Goal: Information Seeking & Learning: Learn about a topic

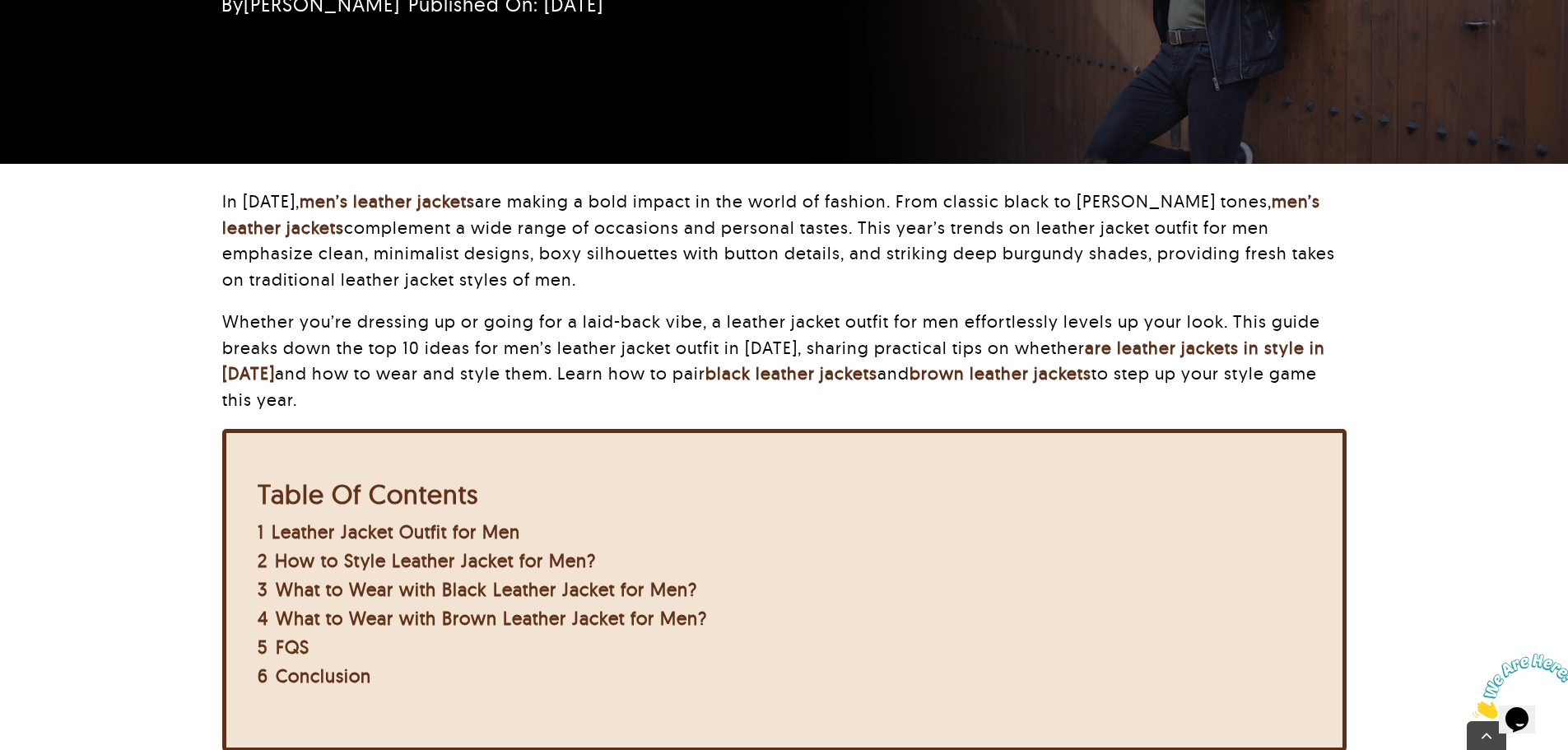
scroll to position [528, 0]
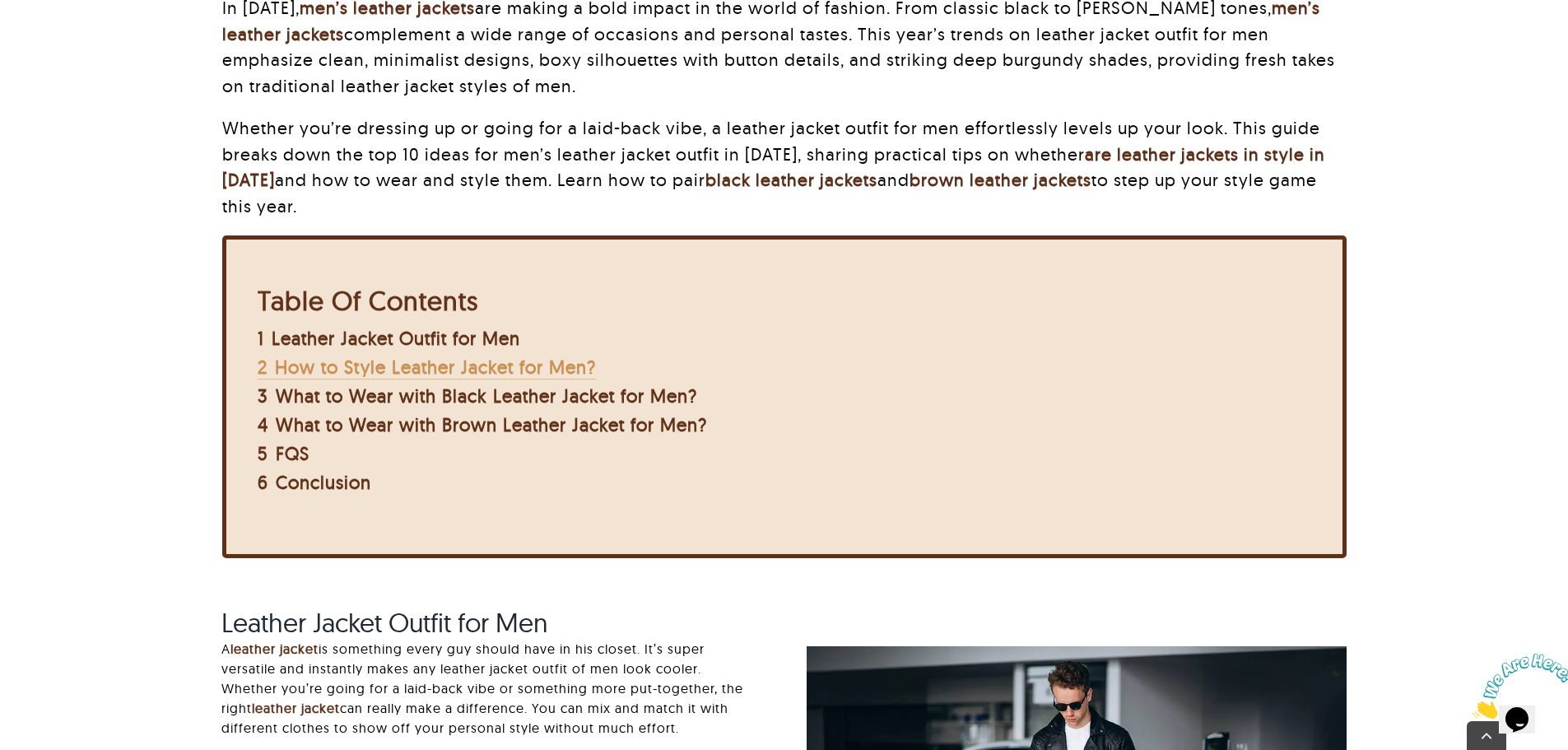
click at [443, 375] on span "How to Style Leather Jacket for Men?" at bounding box center [436, 367] width 321 height 23
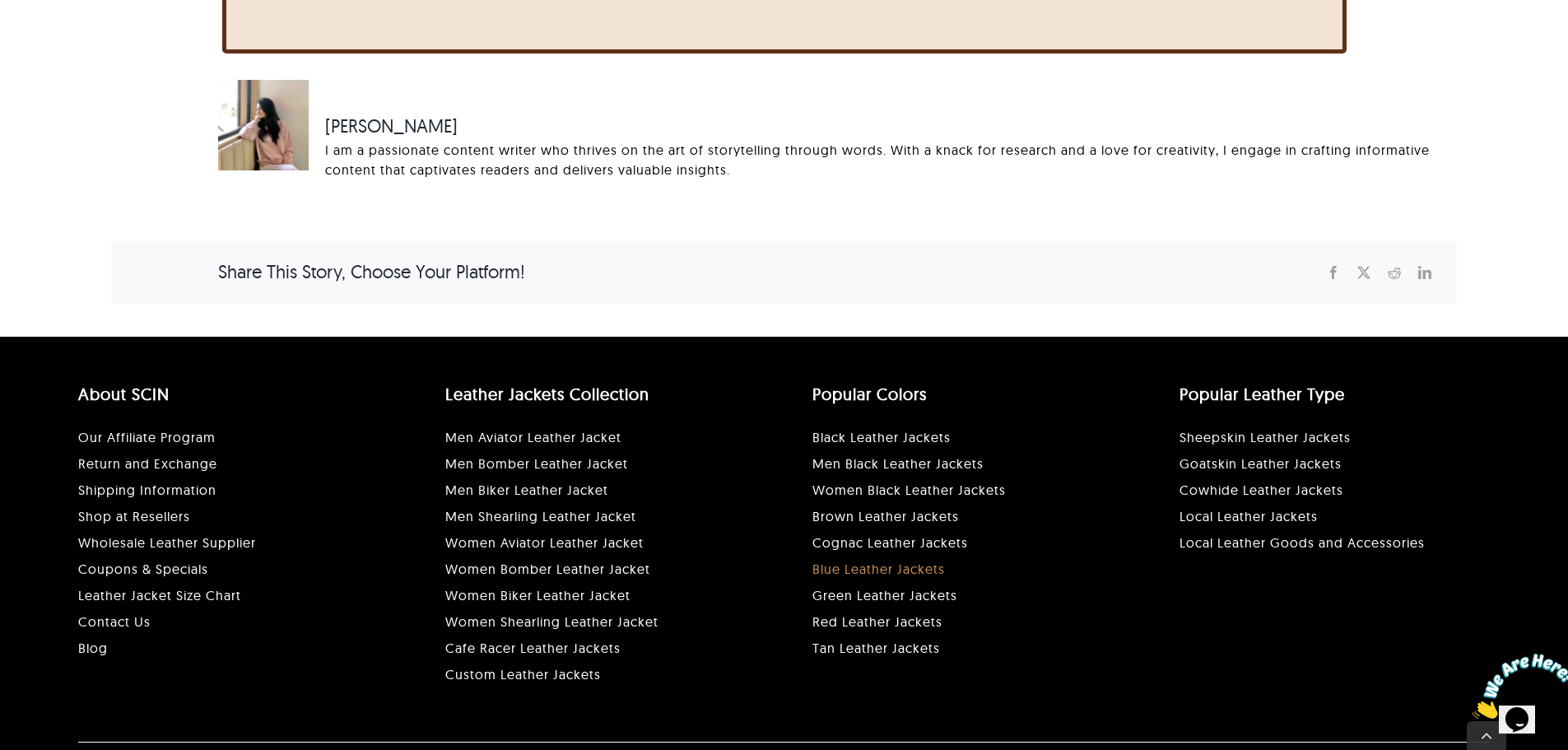
scroll to position [4444, 0]
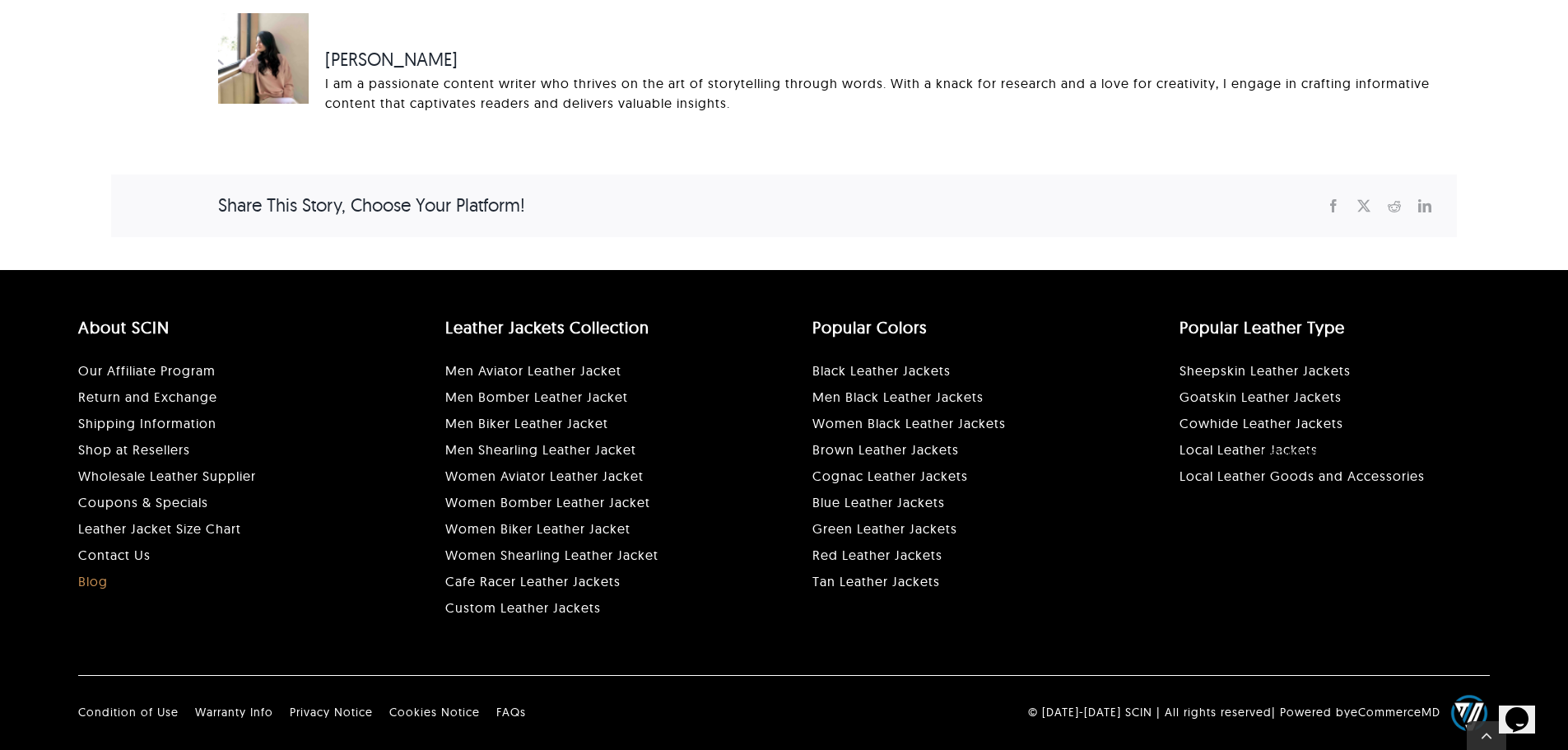
click at [89, 580] on link "Blog" at bounding box center [94, 581] width 30 height 17
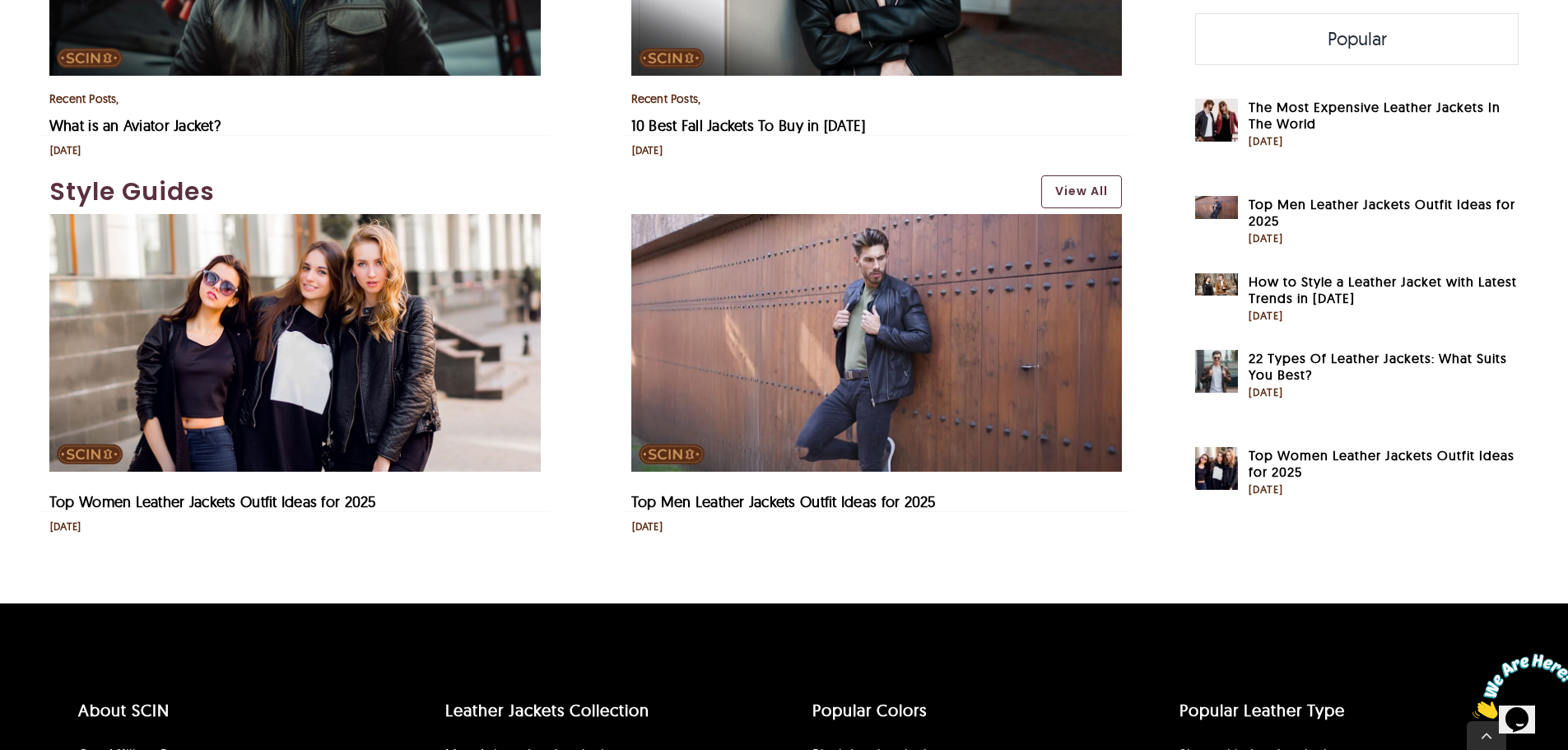
scroll to position [4116, 0]
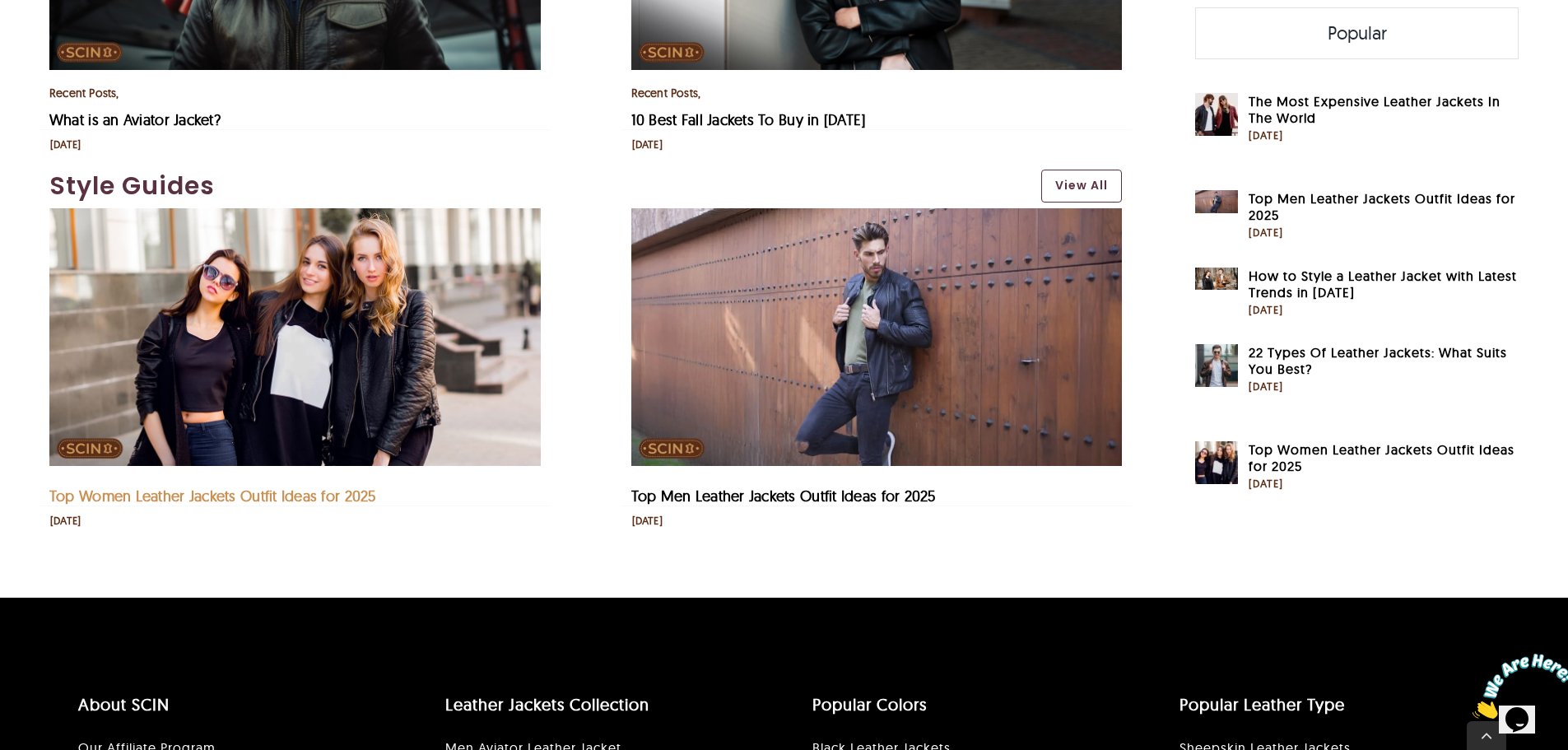
click at [342, 491] on link "Top Women Leather Jackets Outfit Ideas for 2025" at bounding box center [213, 495] width 326 height 19
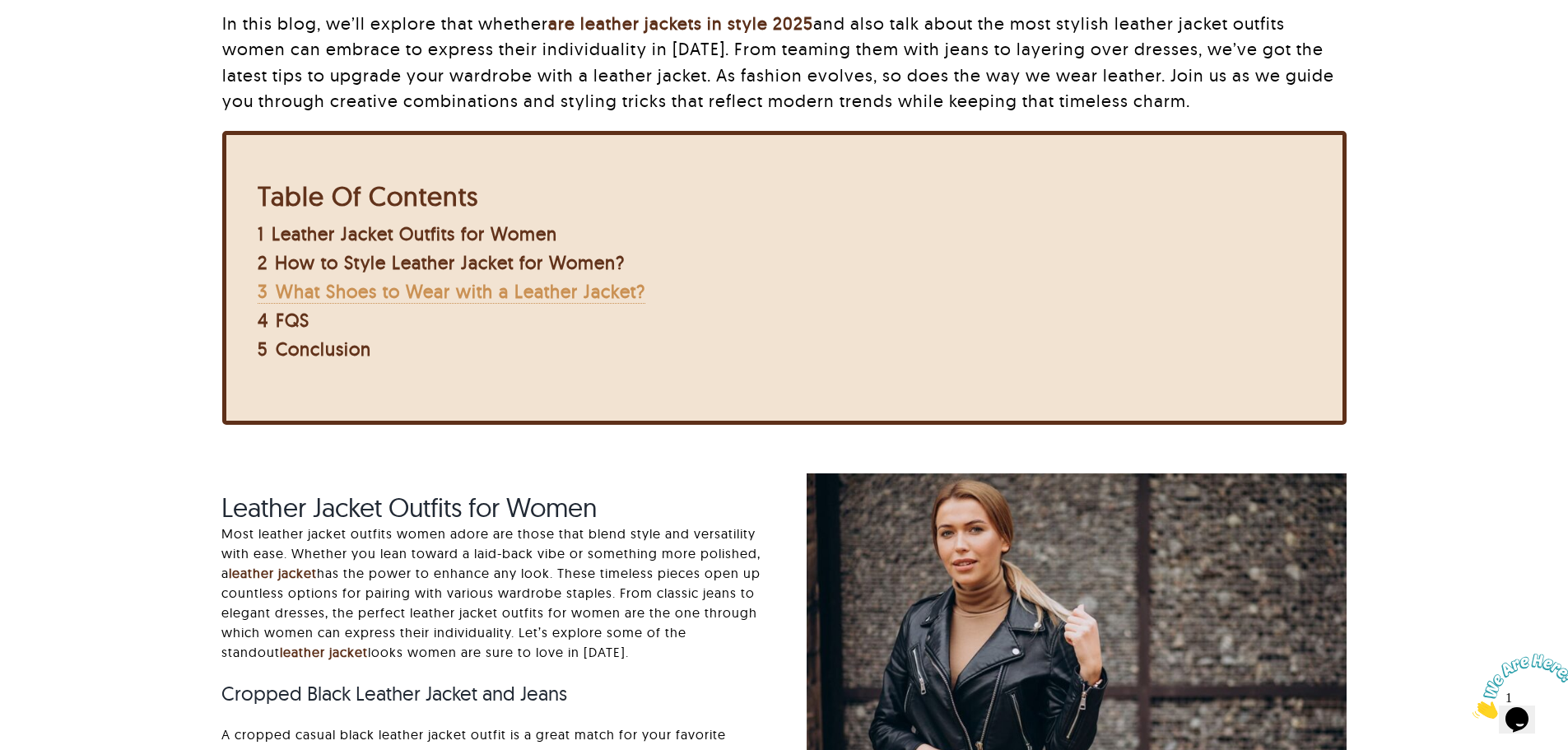
click at [461, 291] on span "What Shoes to Wear with a Leather Jacket?" at bounding box center [461, 291] width 370 height 23
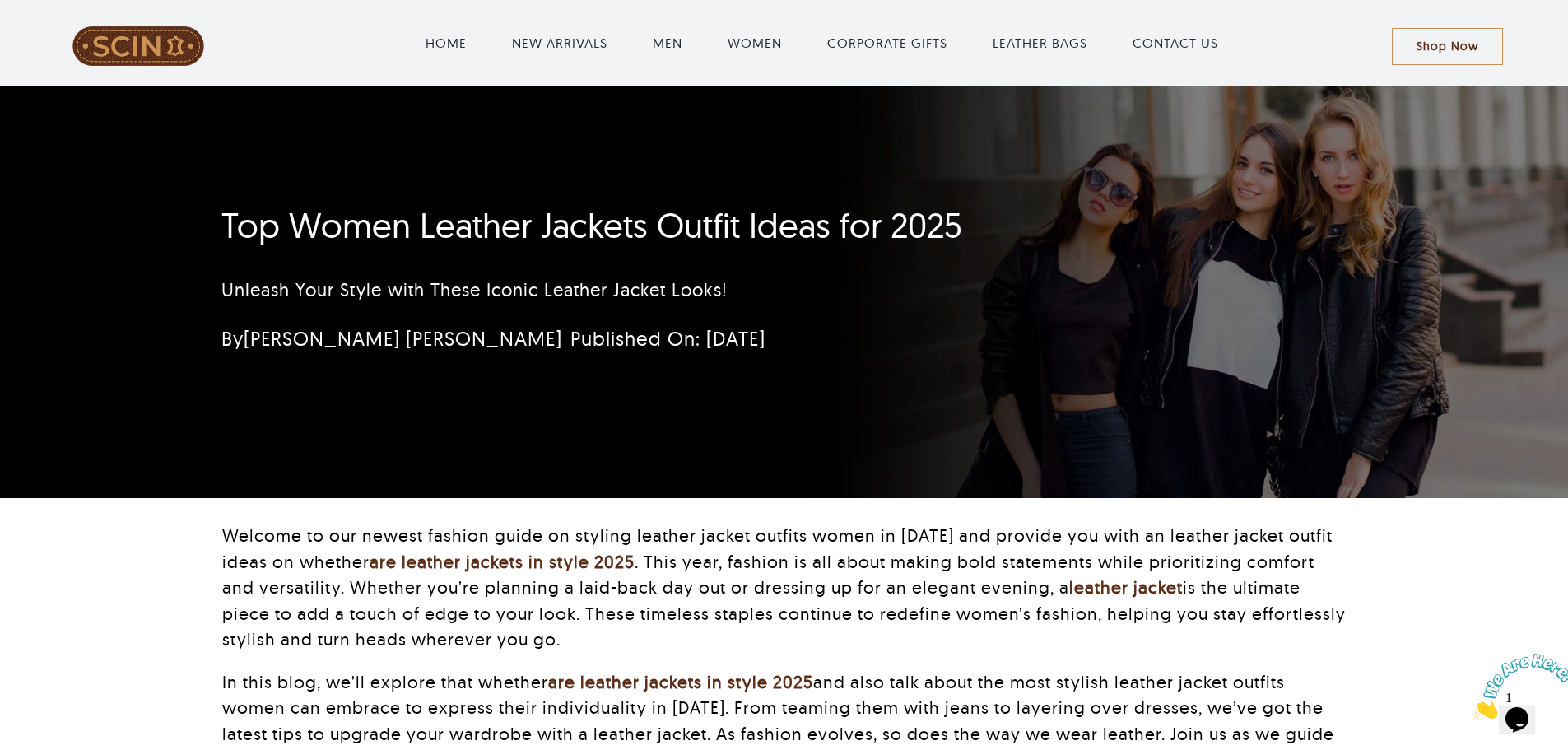
click at [474, 232] on h1 "Top Women Leather Jackets Outfit Ideas for 2025" at bounding box center [686, 225] width 929 height 41
